Goal: Task Accomplishment & Management: Use online tool/utility

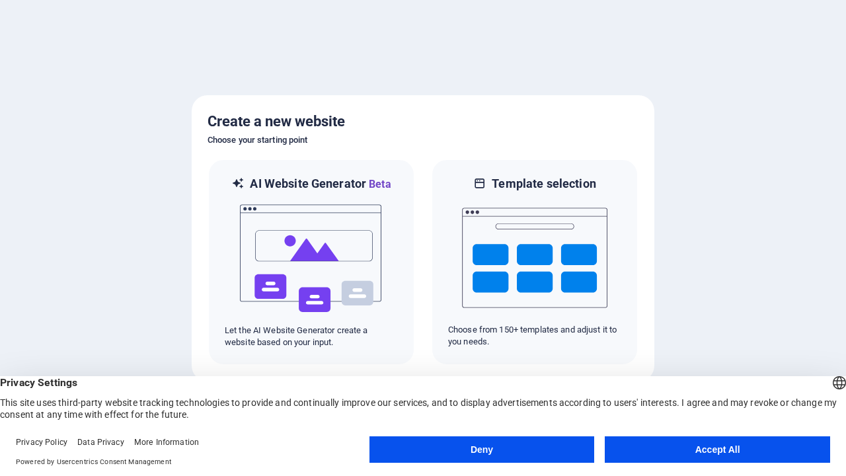
click at [482, 450] on button "Deny" at bounding box center [482, 449] width 225 height 26
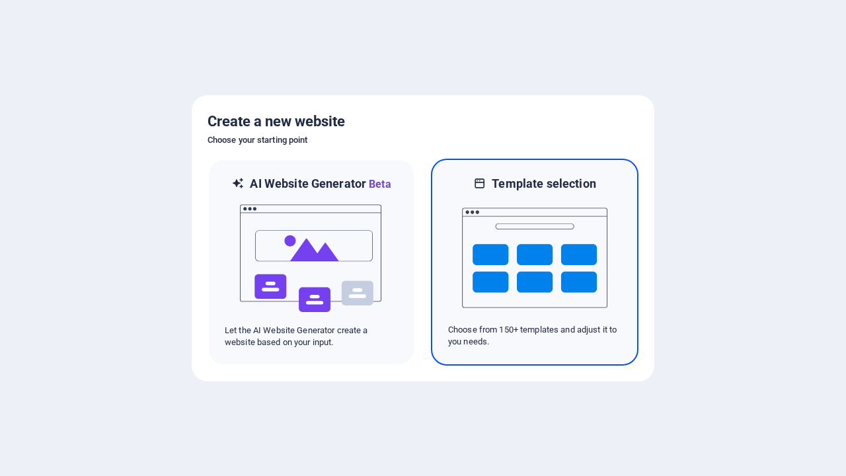
click at [535, 262] on img at bounding box center [534, 258] width 145 height 132
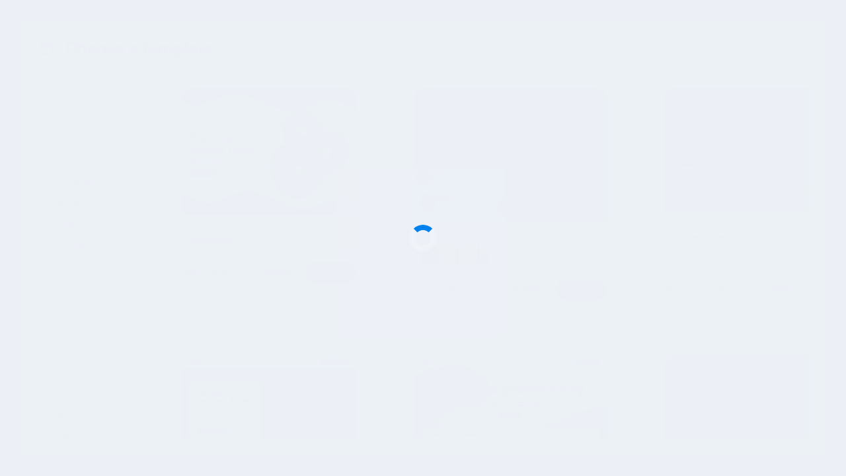
scroll to position [5580, 0]
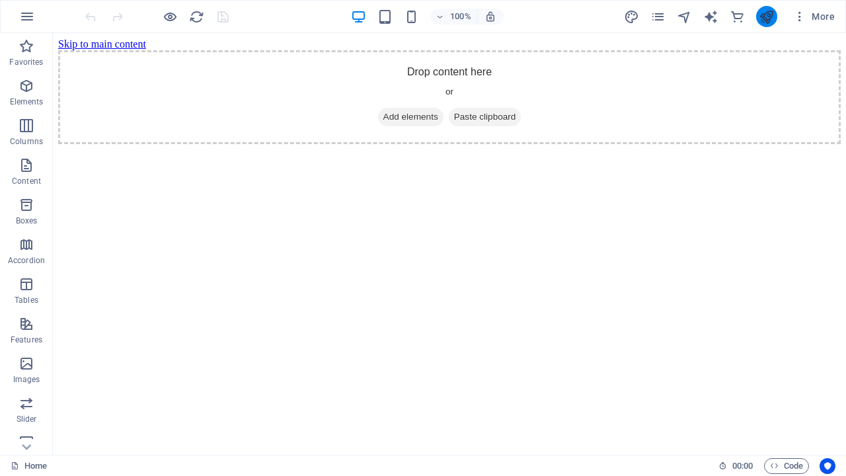
click at [766, 17] on icon "publish" at bounding box center [766, 16] width 15 height 15
